Goal: Information Seeking & Learning: Compare options

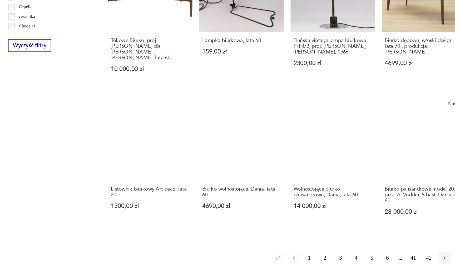
scroll to position [339, 0]
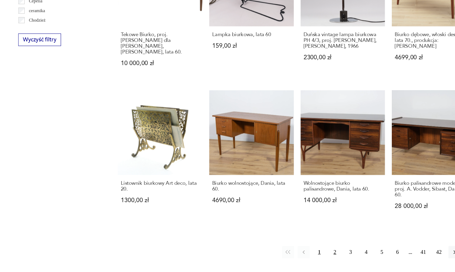
click at [291, 252] on button "2" at bounding box center [295, 256] width 9 height 9
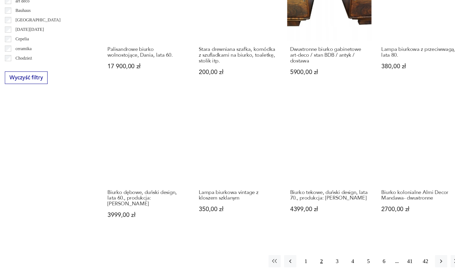
scroll to position [314, 0]
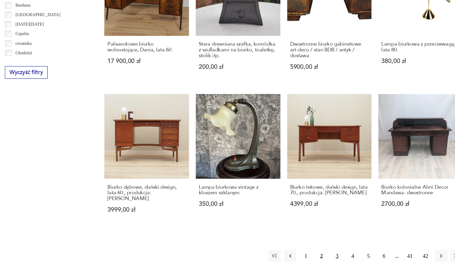
click at [303, 255] on button "3" at bounding box center [307, 259] width 9 height 9
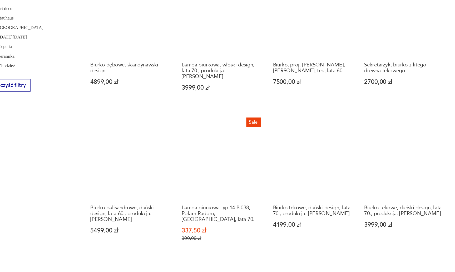
scroll to position [304, 0]
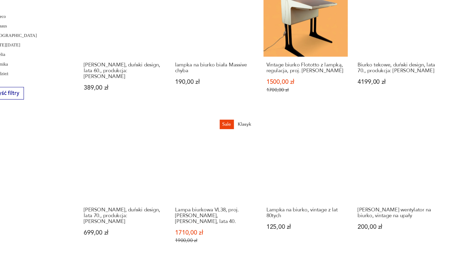
scroll to position [298, 0]
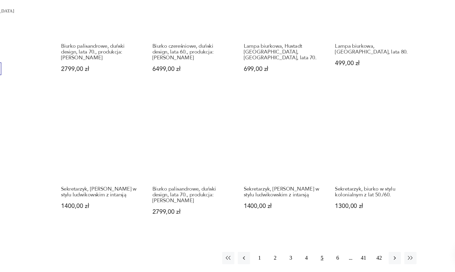
scroll to position [323, 0]
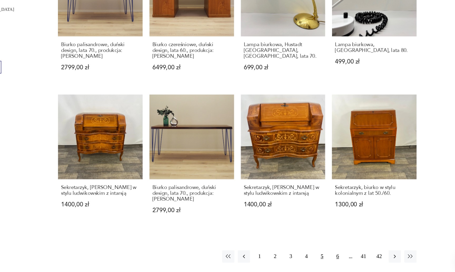
click at [339, 250] on button "6" at bounding box center [343, 254] width 9 height 9
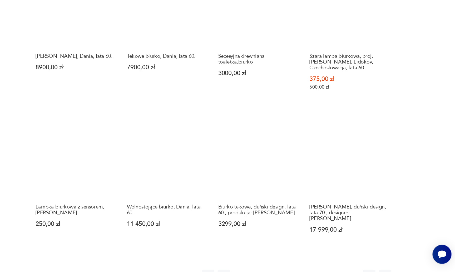
scroll to position [316, 0]
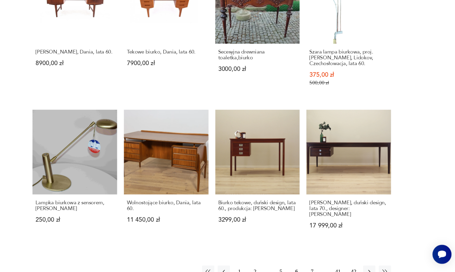
click at [339, 267] on button "7" at bounding box center [343, 271] width 9 height 9
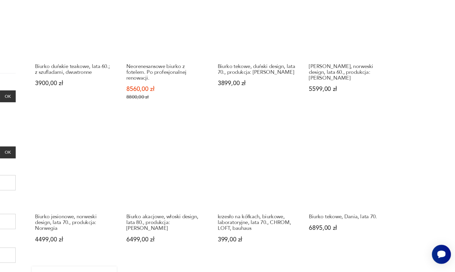
scroll to position [75, 0]
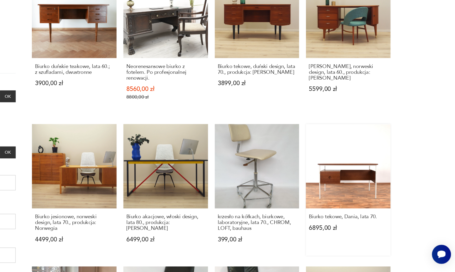
click at [340, 157] on link "Biurko tekowe, Dania, lata 70. 6895,00 zł" at bounding box center [373, 208] width 66 height 102
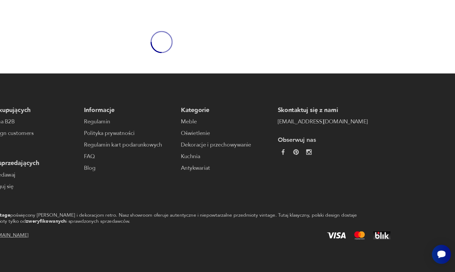
scroll to position [5, 0]
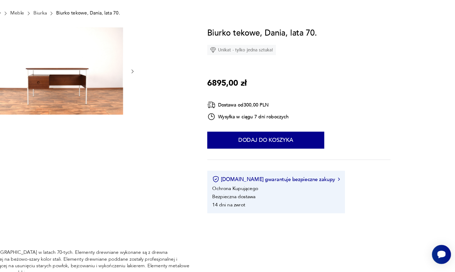
click at [96, 82] on img at bounding box center [147, 116] width 102 height 68
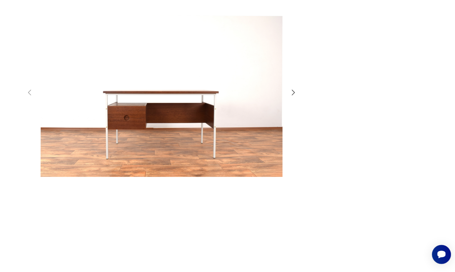
click at [327, 130] on icon "button" at bounding box center [330, 133] width 6 height 6
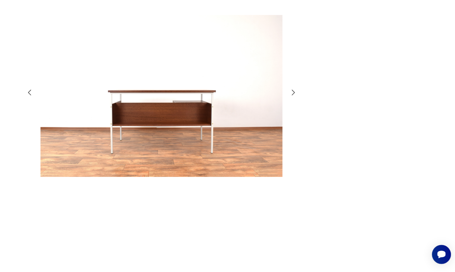
click at [327, 130] on icon "button" at bounding box center [330, 133] width 6 height 6
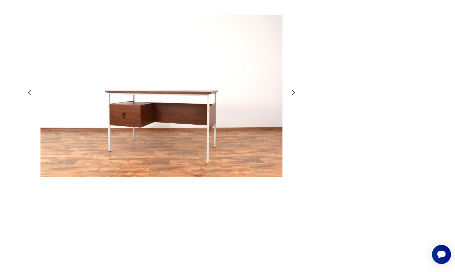
click at [327, 130] on icon "button" at bounding box center [330, 133] width 6 height 6
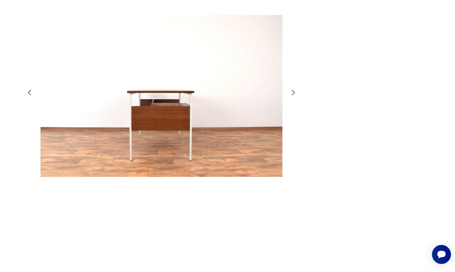
click at [327, 130] on icon "button" at bounding box center [330, 133] width 6 height 6
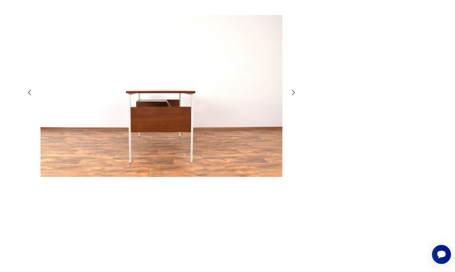
click at [327, 130] on icon "button" at bounding box center [330, 133] width 6 height 6
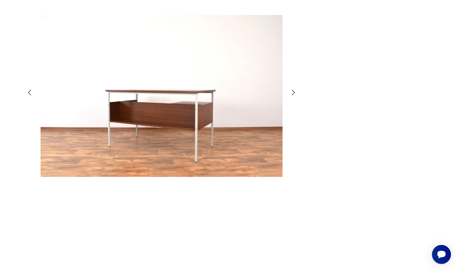
click at [327, 130] on icon "button" at bounding box center [330, 133] width 6 height 6
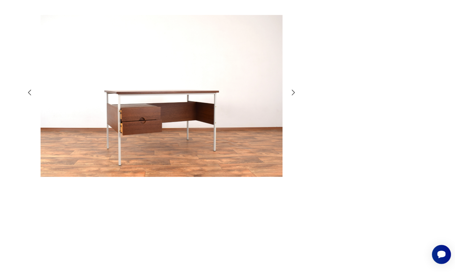
click at [327, 130] on icon "button" at bounding box center [330, 133] width 6 height 6
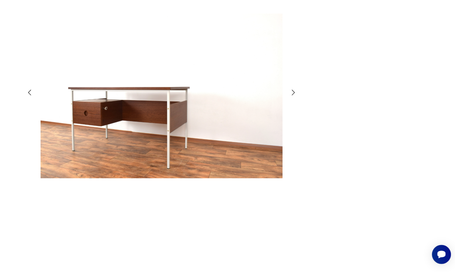
click at [327, 130] on icon "button" at bounding box center [330, 133] width 6 height 6
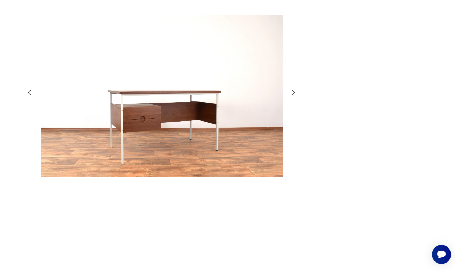
click at [327, 130] on icon "button" at bounding box center [330, 133] width 6 height 6
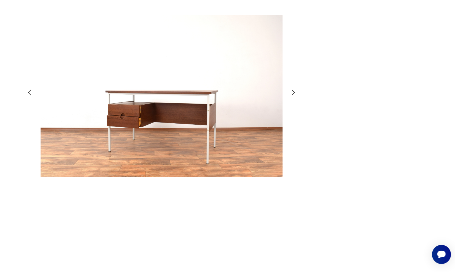
click at [327, 130] on icon "button" at bounding box center [330, 133] width 6 height 6
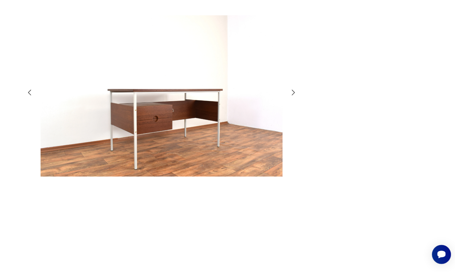
type input "******"
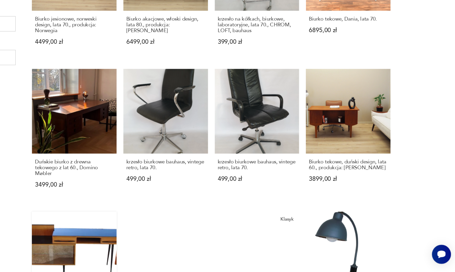
scroll to position [229, 0]
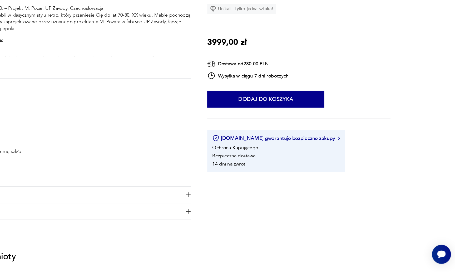
scroll to position [195, 0]
type input "******"
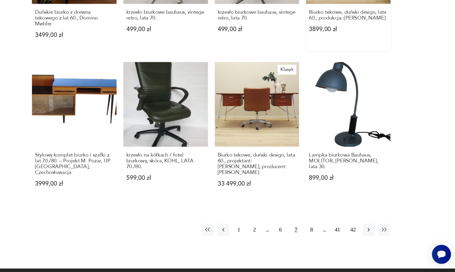
scroll to position [420, 0]
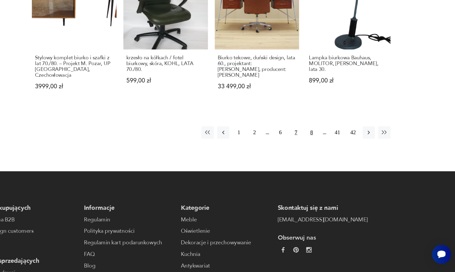
click at [339, 159] on button "8" at bounding box center [343, 163] width 9 height 9
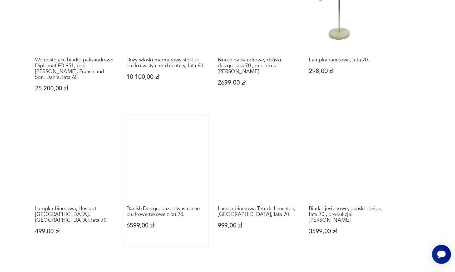
scroll to position [315, 0]
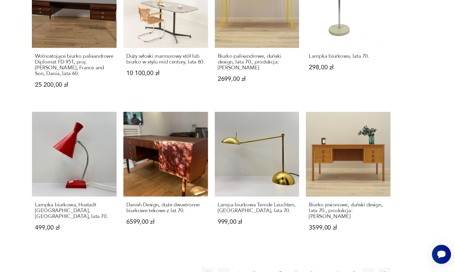
click at [339, 269] on button "9" at bounding box center [343, 273] width 9 height 9
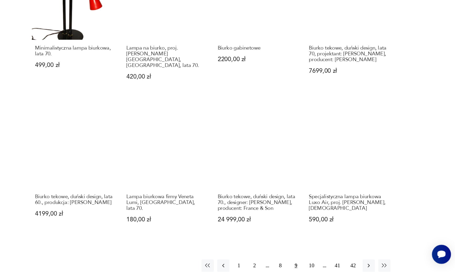
scroll to position [324, 0]
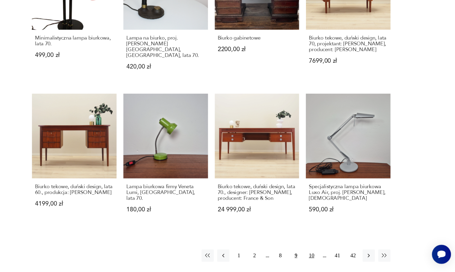
click at [339, 255] on button "10" at bounding box center [343, 259] width 9 height 9
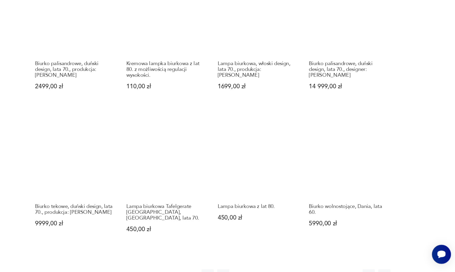
scroll to position [342, 0]
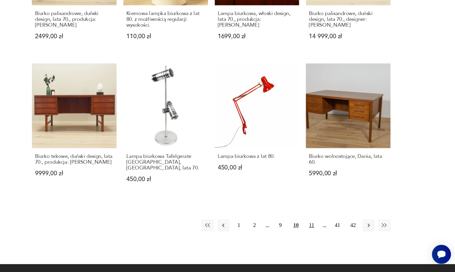
click at [339, 231] on button "11" at bounding box center [343, 235] width 9 height 9
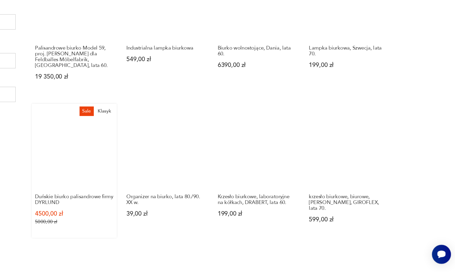
scroll to position [201, 0]
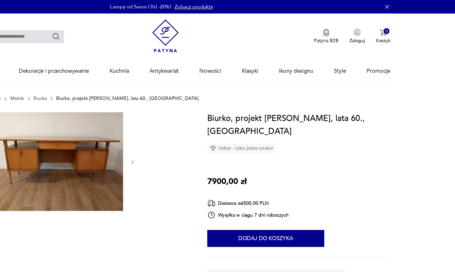
click at [96, 135] on img at bounding box center [147, 125] width 102 height 76
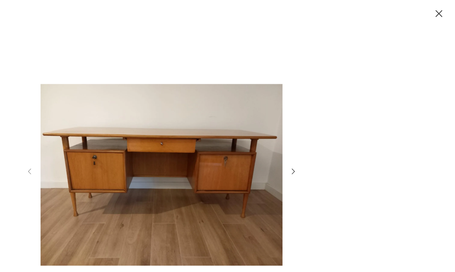
click at [327, 133] on icon "button" at bounding box center [330, 133] width 6 height 6
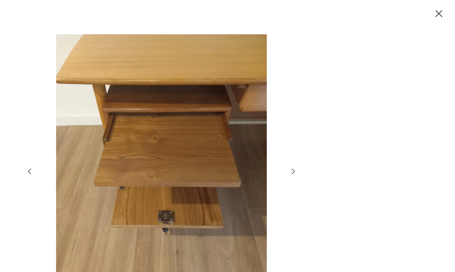
click at [327, 133] on icon "button" at bounding box center [330, 133] width 6 height 6
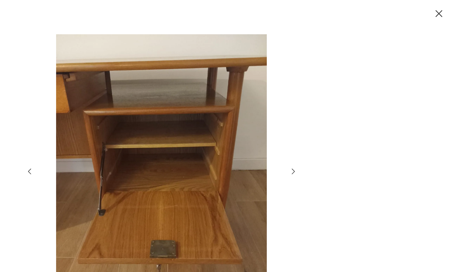
click at [327, 133] on icon "button" at bounding box center [330, 133] width 6 height 6
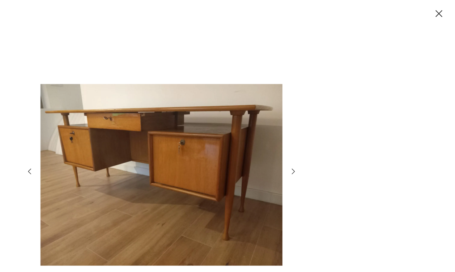
click at [327, 133] on icon "button" at bounding box center [330, 133] width 6 height 6
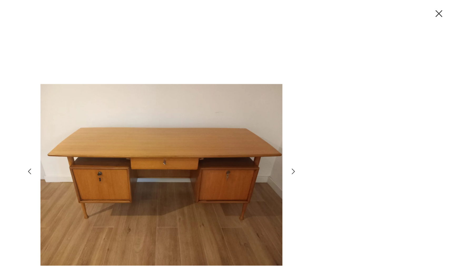
click at [327, 133] on icon "button" at bounding box center [330, 133] width 6 height 6
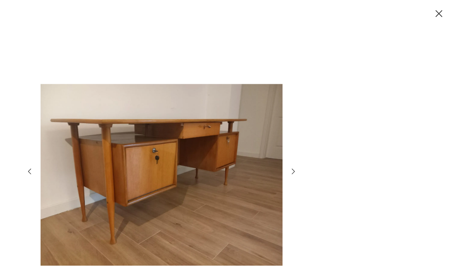
click at [327, 133] on icon "button" at bounding box center [330, 133] width 6 height 6
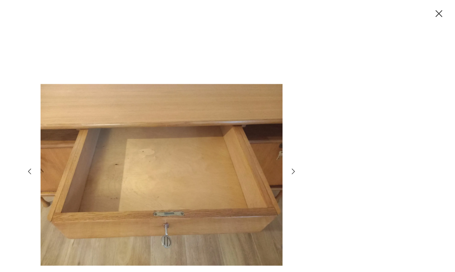
click at [327, 133] on icon "button" at bounding box center [330, 133] width 6 height 6
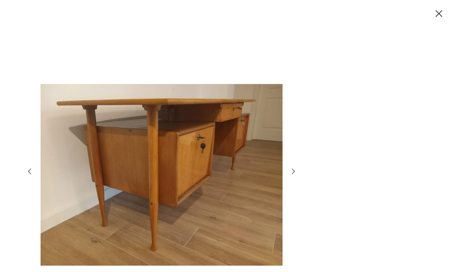
click at [327, 133] on icon "button" at bounding box center [330, 133] width 6 height 6
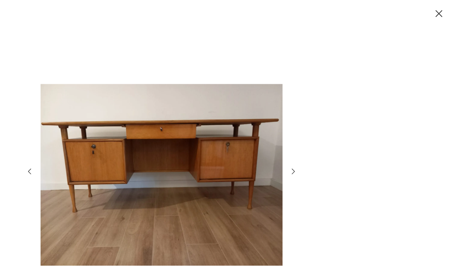
click at [327, 133] on icon "button" at bounding box center [330, 133] width 6 height 6
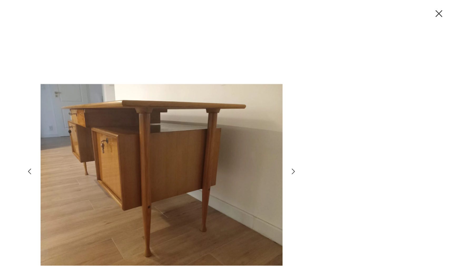
click at [327, 133] on icon "button" at bounding box center [330, 133] width 6 height 6
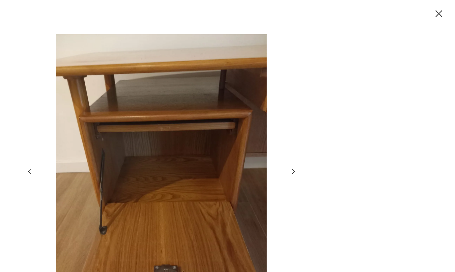
click at [327, 133] on icon "button" at bounding box center [330, 133] width 6 height 6
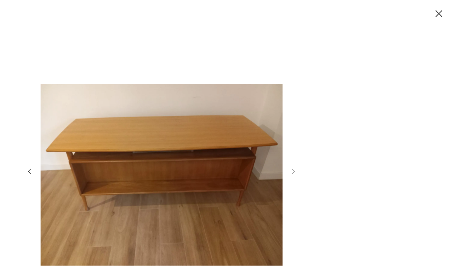
click at [438, 9] on icon "button" at bounding box center [442, 10] width 9 height 9
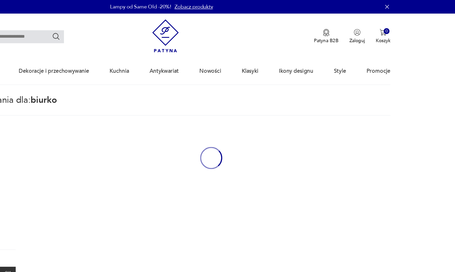
type input "******"
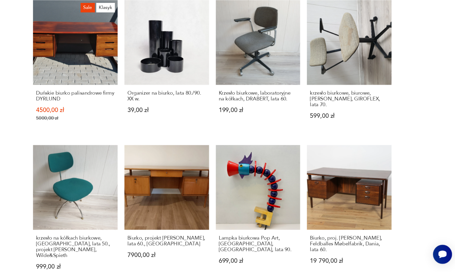
scroll to position [282, 0]
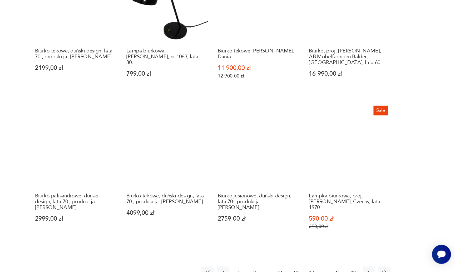
scroll to position [310, 0]
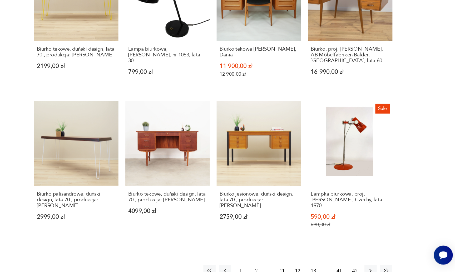
click at [339, 266] on button "13" at bounding box center [343, 270] width 9 height 9
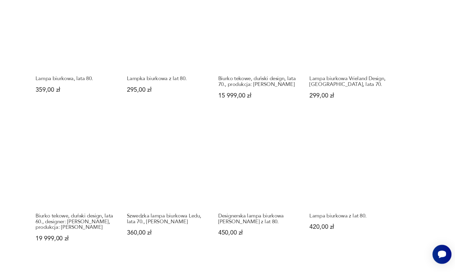
scroll to position [290, 0]
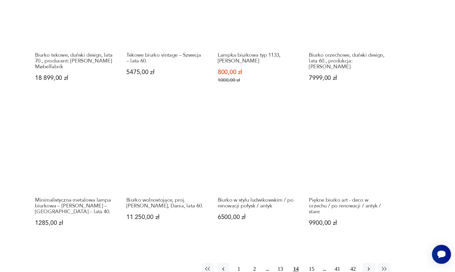
scroll to position [312, 0]
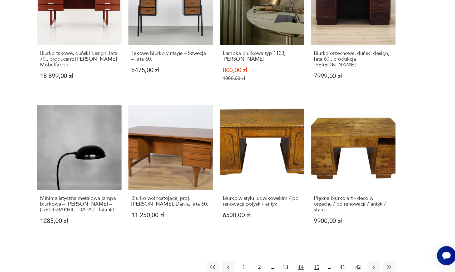
click at [339, 262] on button "15" at bounding box center [343, 266] width 9 height 9
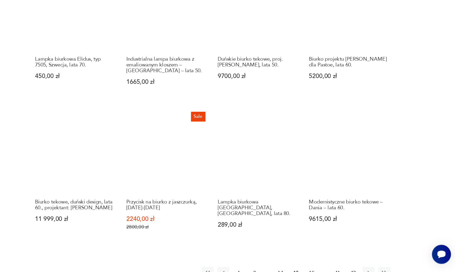
scroll to position [315, 0]
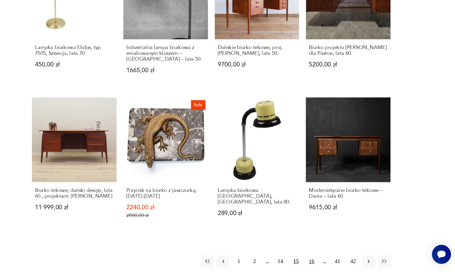
click at [339, 259] on button "16" at bounding box center [343, 263] width 9 height 9
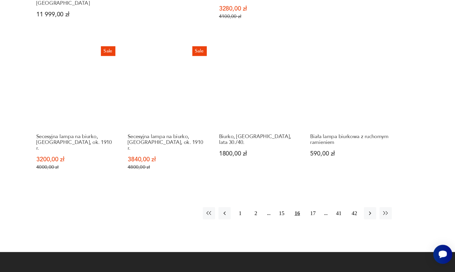
scroll to position [372, 0]
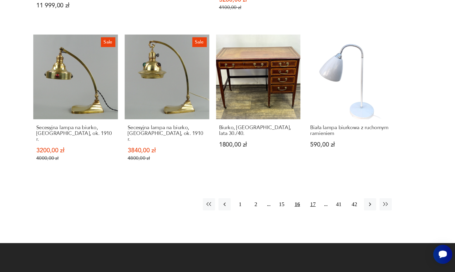
click at [339, 215] on button "17" at bounding box center [343, 219] width 9 height 9
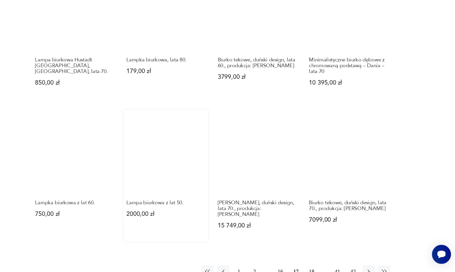
scroll to position [317, 0]
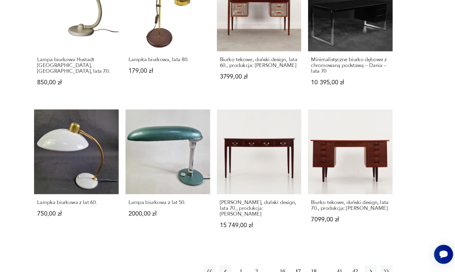
click at [339, 267] on button "18" at bounding box center [343, 271] width 9 height 9
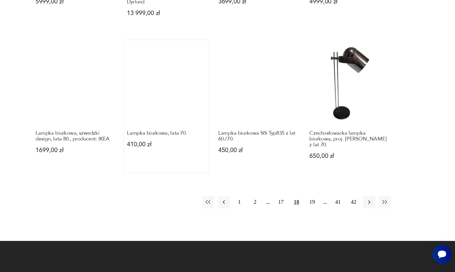
scroll to position [406, 0]
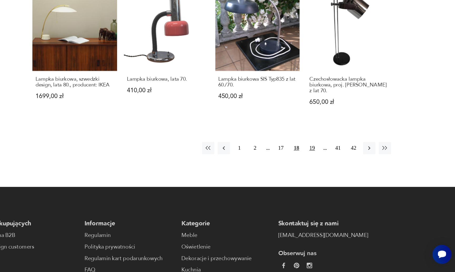
click at [339, 171] on button "19" at bounding box center [343, 175] width 9 height 9
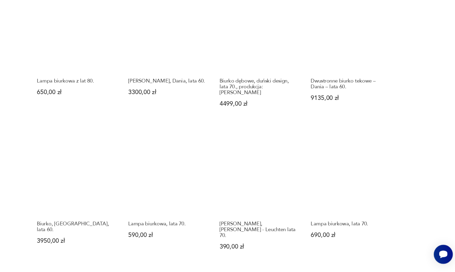
scroll to position [297, 0]
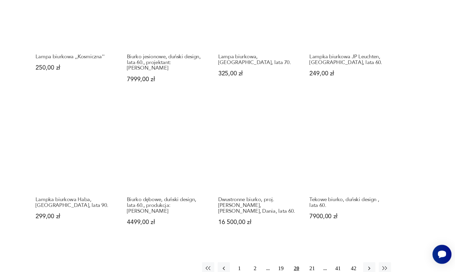
scroll to position [297, 0]
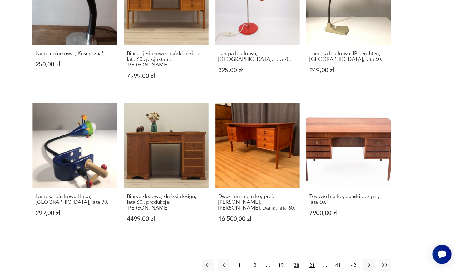
click at [339, 262] on button "21" at bounding box center [343, 266] width 9 height 9
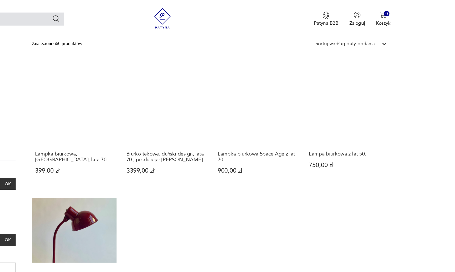
scroll to position [18, 0]
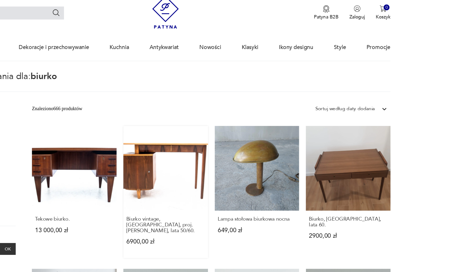
click at [198, 125] on link "Biurko vintage, [GEOGRAPHIC_DATA], proj. [PERSON_NAME], lata 50/60. 6900,00 zł" at bounding box center [231, 148] width 66 height 102
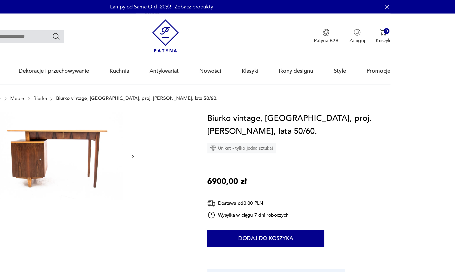
click at [96, 130] on img at bounding box center [147, 121] width 102 height 68
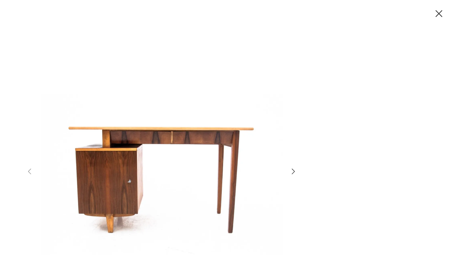
click at [329, 132] on icon "button" at bounding box center [330, 133] width 2 height 4
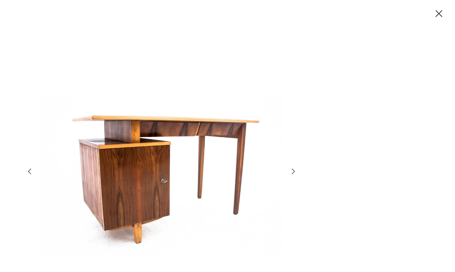
click at [329, 132] on icon "button" at bounding box center [330, 133] width 2 height 4
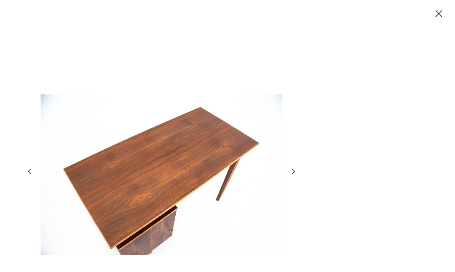
click at [329, 132] on icon "button" at bounding box center [330, 133] width 2 height 4
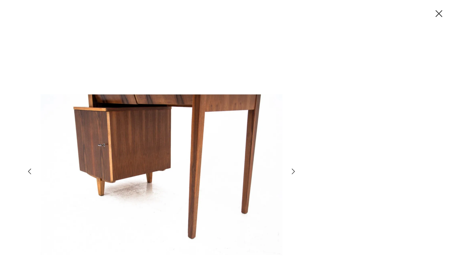
click at [329, 132] on icon "button" at bounding box center [330, 133] width 2 height 4
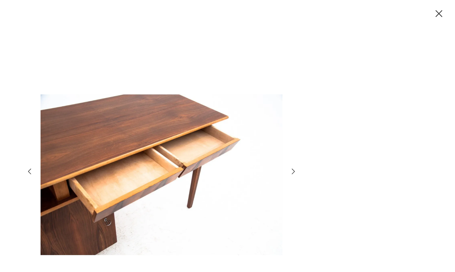
click at [329, 132] on icon "button" at bounding box center [330, 133] width 2 height 4
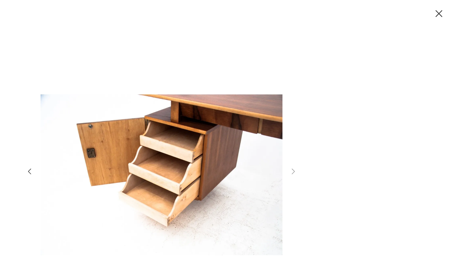
click at [438, 9] on icon "button" at bounding box center [442, 10] width 9 height 9
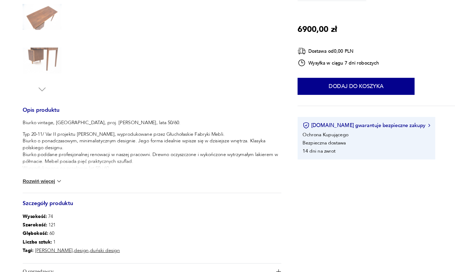
scroll to position [106, 0]
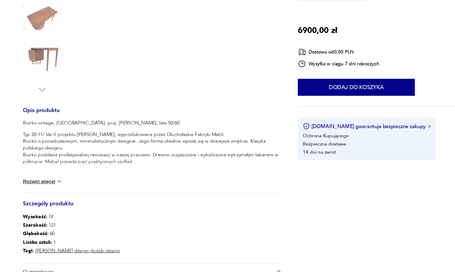
click at [50, 198] on button "Rozwiń więcej" at bounding box center [65, 200] width 31 height 5
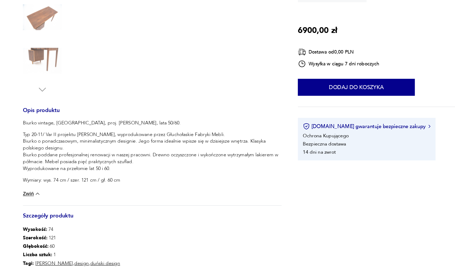
type input "******"
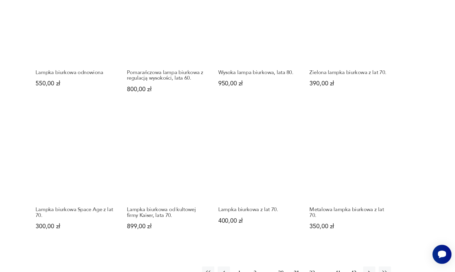
scroll to position [289, 0]
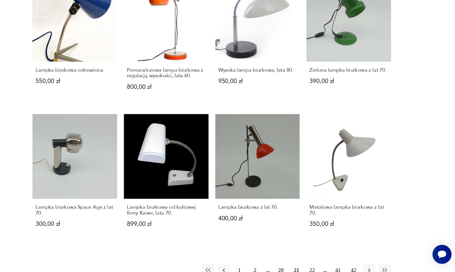
click at [339, 266] on button "22" at bounding box center [343, 270] width 9 height 9
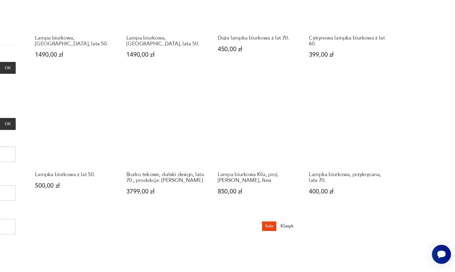
scroll to position [98, 0]
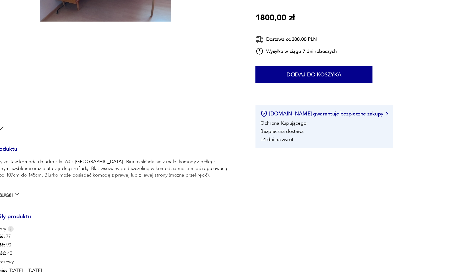
scroll to position [78, 0]
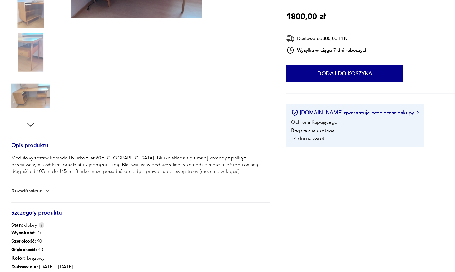
drag, startPoint x: 101, startPoint y: 74, endPoint x: 101, endPoint y: 82, distance: 7.4
click at [101, 82] on div at bounding box center [146, 85] width 121 height 153
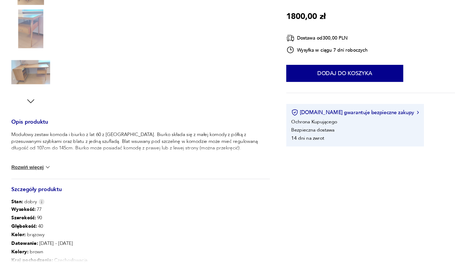
scroll to position [96, 0]
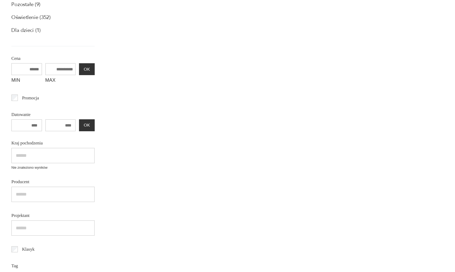
type input "******"
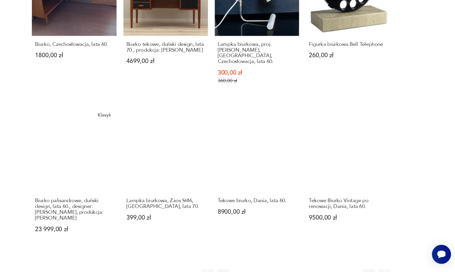
scroll to position [305, 0]
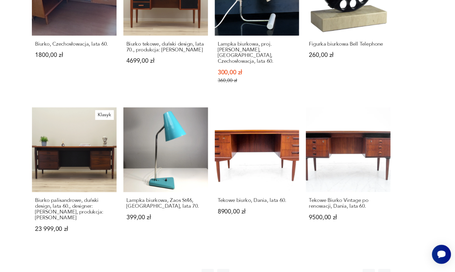
click at [339, 270] on button "23" at bounding box center [343, 274] width 9 height 9
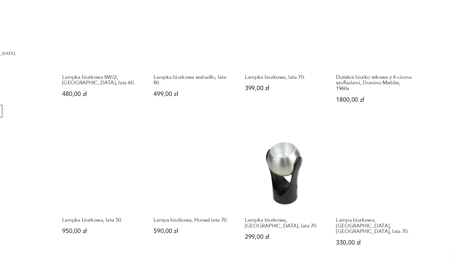
scroll to position [288, 0]
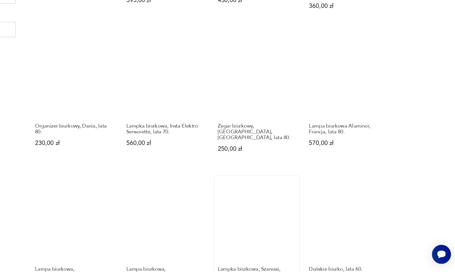
scroll to position [263, 0]
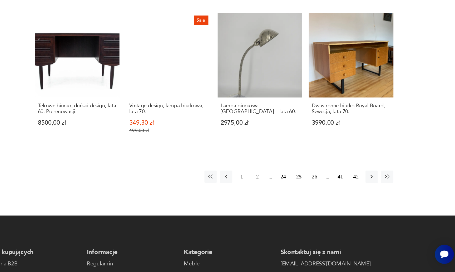
scroll to position [386, 0]
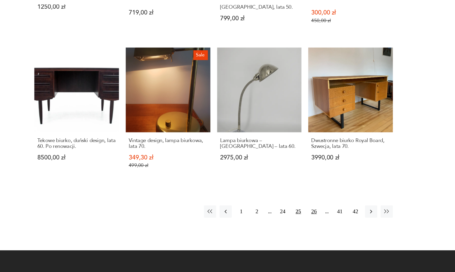
click at [339, 186] on button "26" at bounding box center [343, 190] width 9 height 9
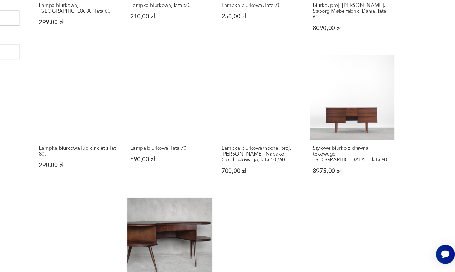
scroll to position [263, 0]
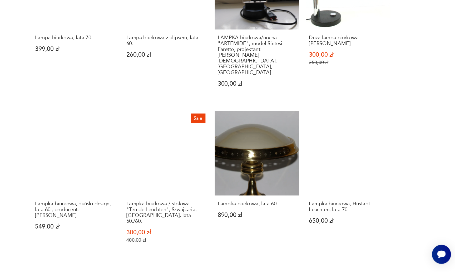
scroll to position [317, 0]
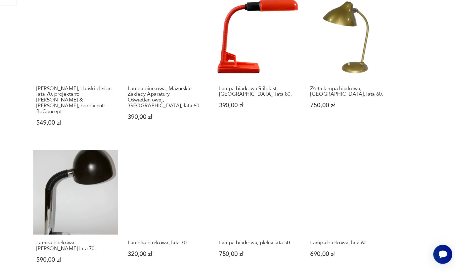
scroll to position [279, 0]
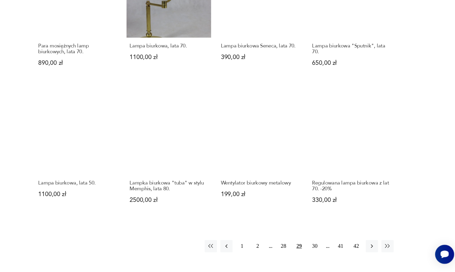
scroll to position [314, 0]
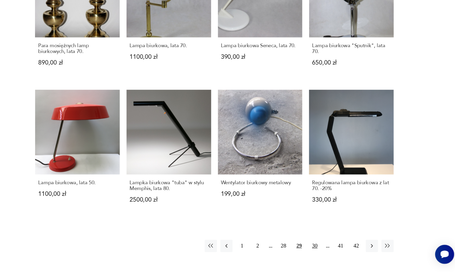
click at [339, 247] on button "30" at bounding box center [343, 251] width 9 height 9
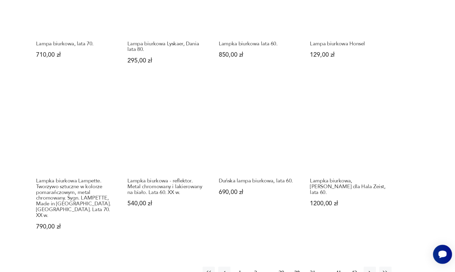
scroll to position [315, 0]
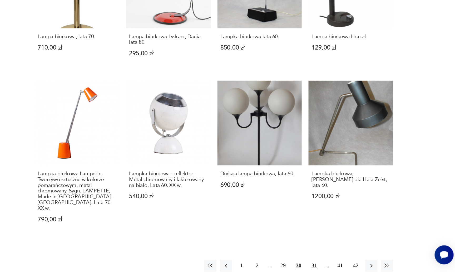
click at [339, 262] on button "31" at bounding box center [343, 266] width 9 height 9
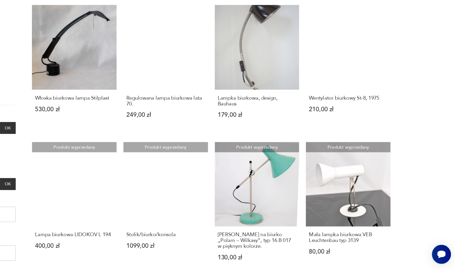
scroll to position [52, 0]
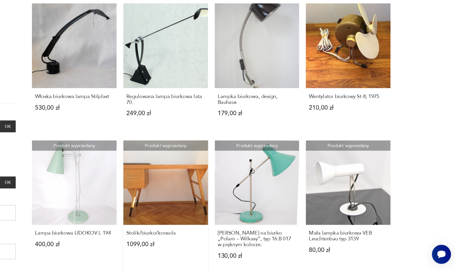
click at [198, 170] on link "Produkt wyprzedany Stolik/biurko/konsola 1099,00 zł" at bounding box center [231, 221] width 66 height 102
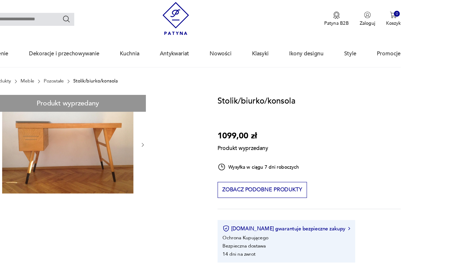
type input "******"
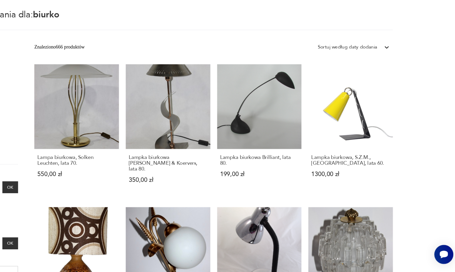
scroll to position [5, 0]
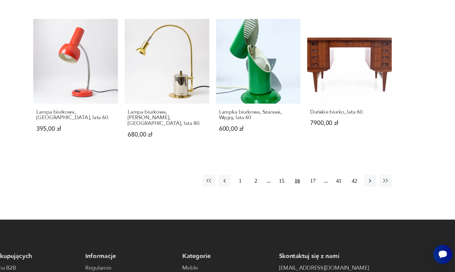
scroll to position [5, 0]
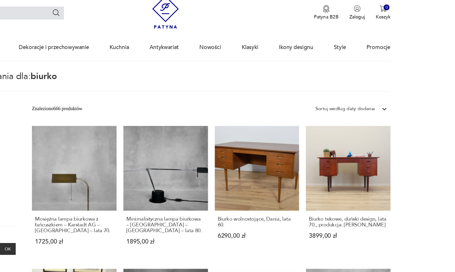
scroll to position [5, 0]
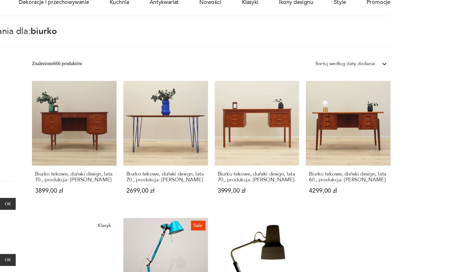
scroll to position [18, 0]
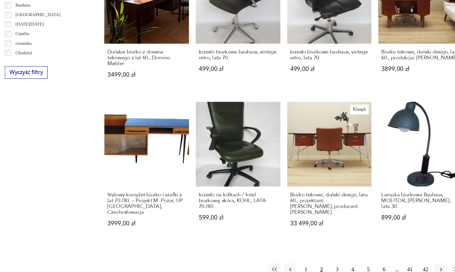
scroll to position [339, 0]
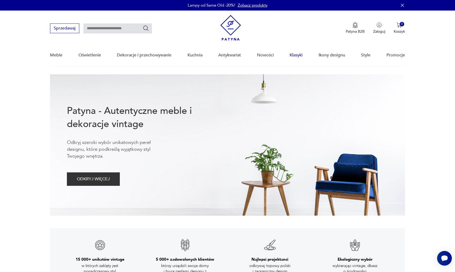
click at [295, 57] on link "Klasyki" at bounding box center [296, 55] width 13 height 20
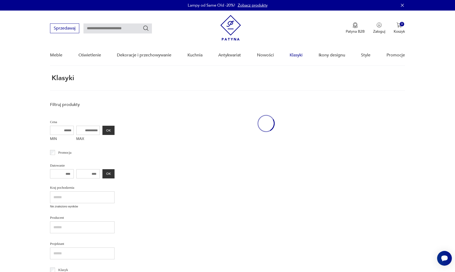
scroll to position [24, 0]
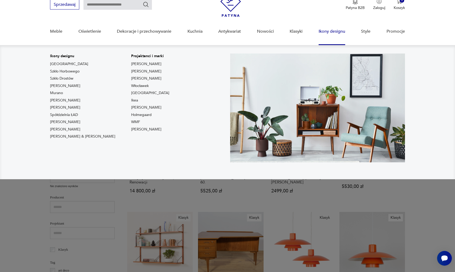
click at [334, 32] on link "Ikony designu" at bounding box center [332, 31] width 27 height 20
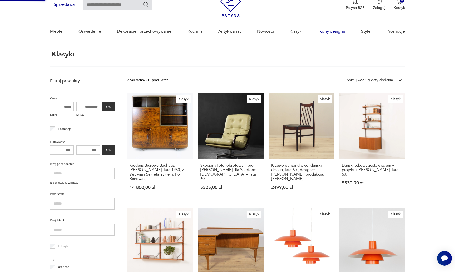
click at [333, 30] on link "Ikony designu" at bounding box center [332, 31] width 27 height 20
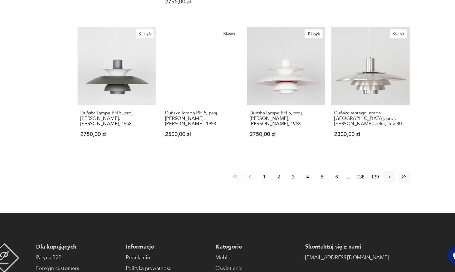
scroll to position [406, 0]
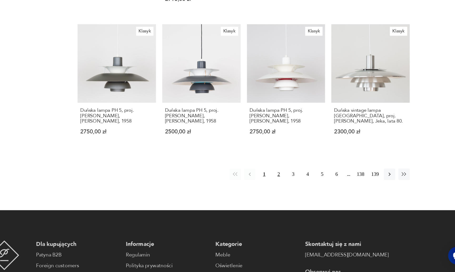
click at [291, 186] on button "2" at bounding box center [295, 190] width 9 height 9
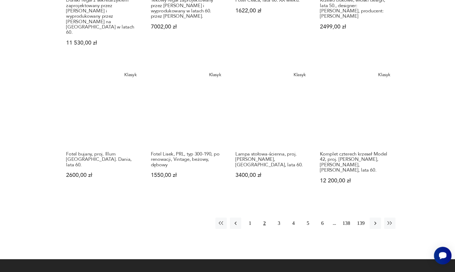
scroll to position [412, 0]
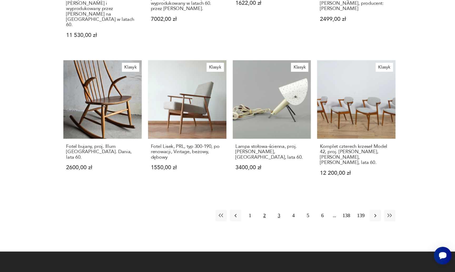
click at [303, 220] on button "3" at bounding box center [307, 224] width 9 height 9
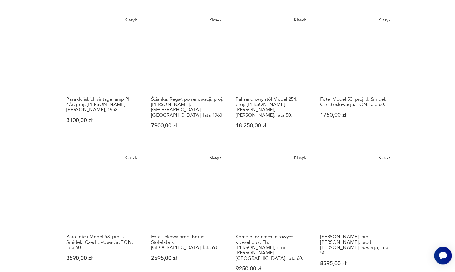
scroll to position [315, 0]
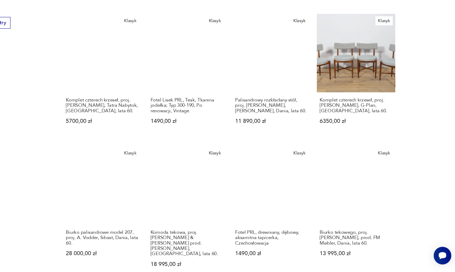
scroll to position [290, 0]
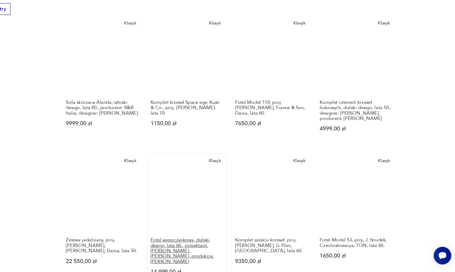
scroll to position [304, 0]
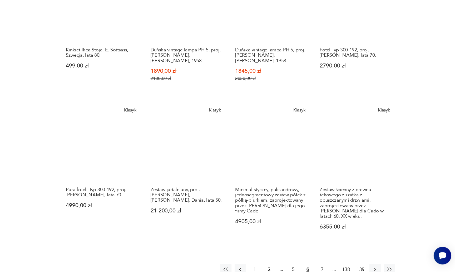
scroll to position [442, 0]
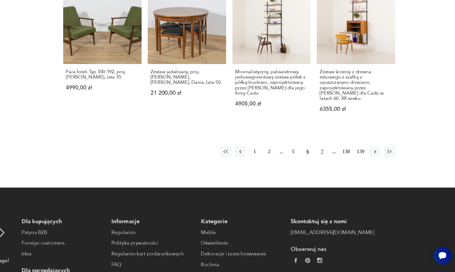
click at [339, 167] on button "7" at bounding box center [343, 171] width 9 height 9
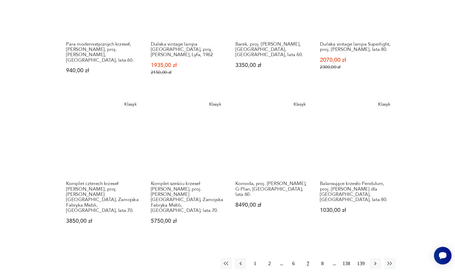
scroll to position [365, 0]
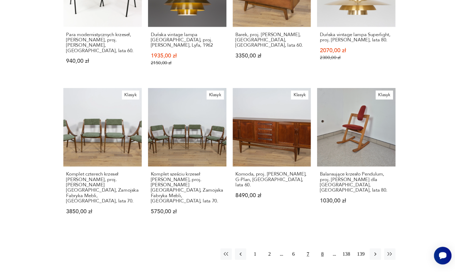
click at [339, 252] on button "8" at bounding box center [343, 256] width 9 height 9
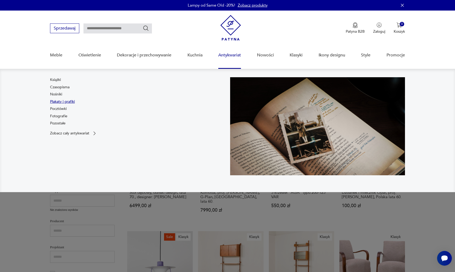
click at [68, 101] on link "Plakaty i grafiki" at bounding box center [62, 101] width 25 height 5
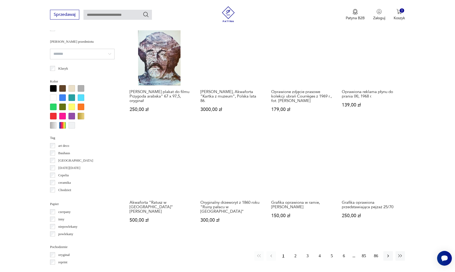
scroll to position [432, 0]
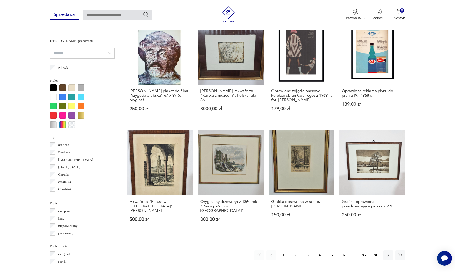
drag, startPoint x: 285, startPoint y: 136, endPoint x: 285, endPoint y: 156, distance: 20.3
click at [285, 156] on div "Plakat, poster artystyczny, Georg Baselitz, 1999r, 84×60cm 450,00 zł Plakat,pos…" at bounding box center [266, 10] width 278 height 443
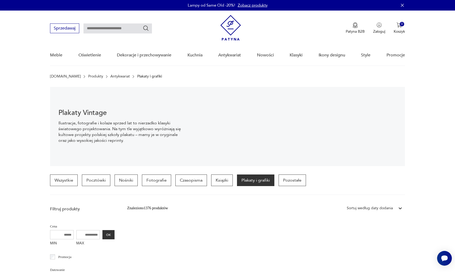
scroll to position [0, 0]
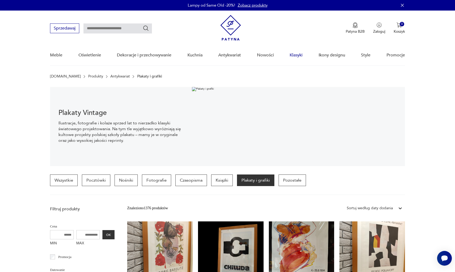
click at [297, 57] on link "Klasyki" at bounding box center [296, 55] width 13 height 20
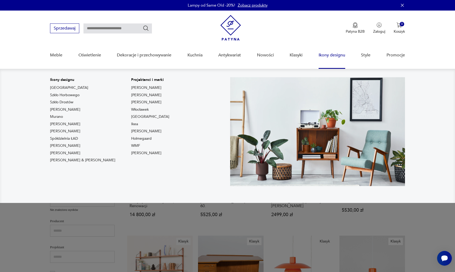
click at [328, 54] on link "Ikony designu" at bounding box center [332, 55] width 27 height 20
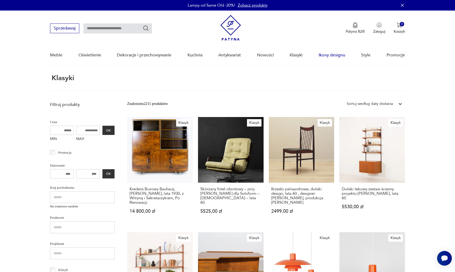
click at [328, 54] on link "Ikony designu" at bounding box center [332, 55] width 27 height 20
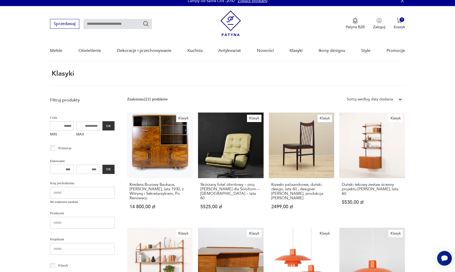
scroll to position [3, 0]
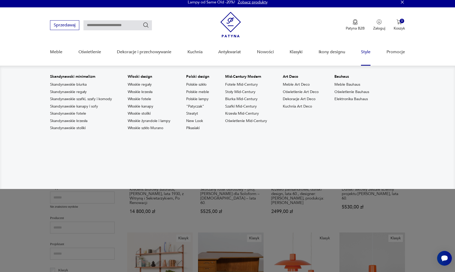
click at [367, 52] on link "Style" at bounding box center [365, 52] width 9 height 20
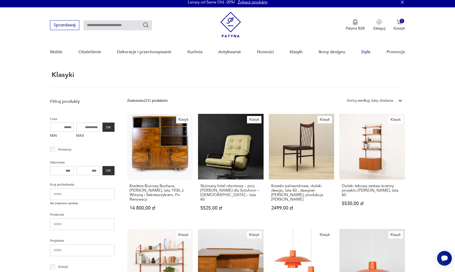
click at [367, 52] on link "Style" at bounding box center [365, 52] width 9 height 20
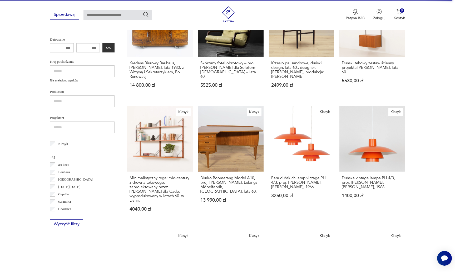
scroll to position [125, 0]
